Goal: Transaction & Acquisition: Download file/media

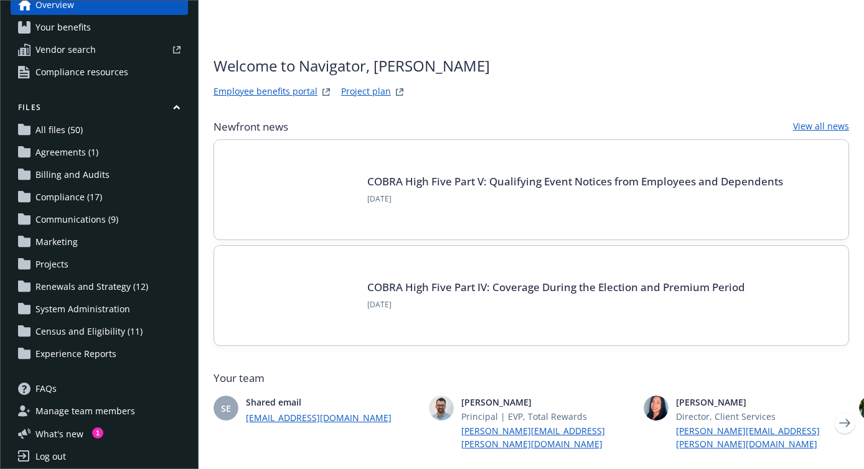
scroll to position [63, 0]
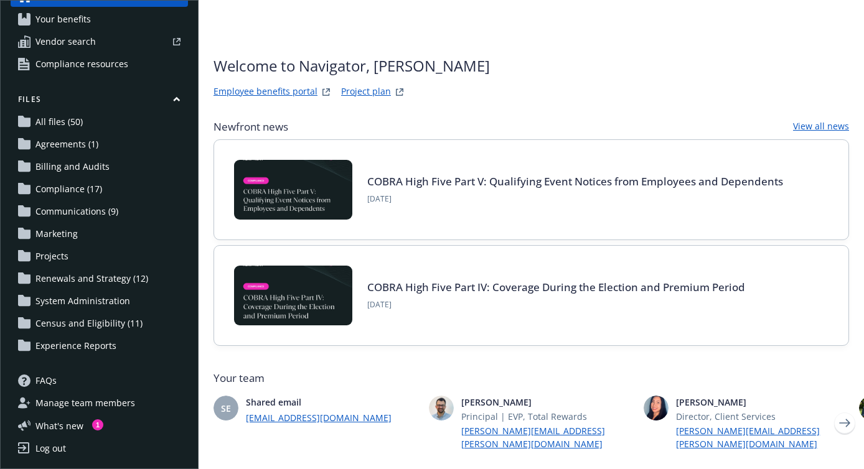
click at [63, 281] on span "Renewals and Strategy (12)" at bounding box center [91, 279] width 113 height 20
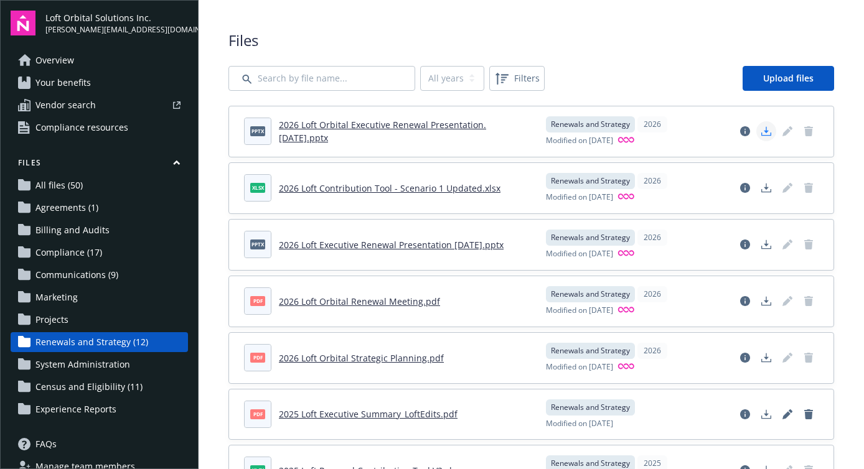
click at [767, 129] on icon "Download document" at bounding box center [766, 131] width 10 height 10
